Goal: Book appointment/travel/reservation

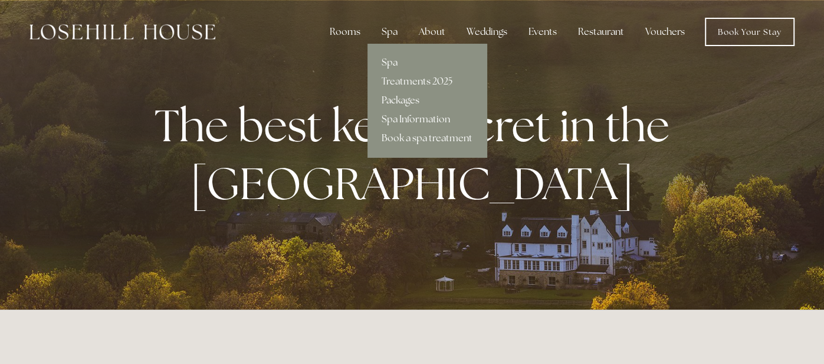
click at [398, 99] on link "Packages" at bounding box center [427, 100] width 119 height 19
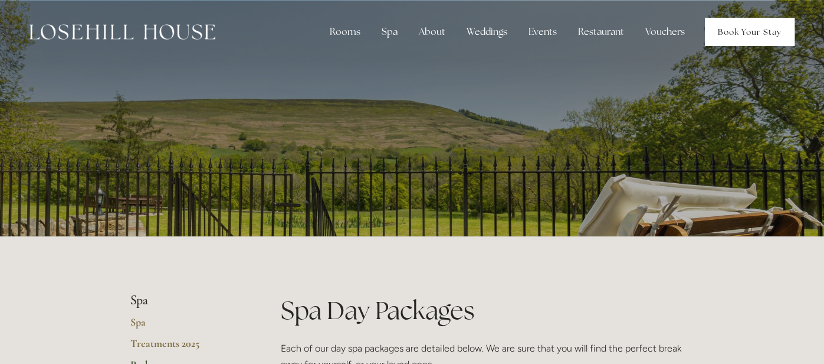
click at [753, 27] on link "Book Your Stay" at bounding box center [750, 32] width 90 height 28
